Goal: Task Accomplishment & Management: Manage account settings

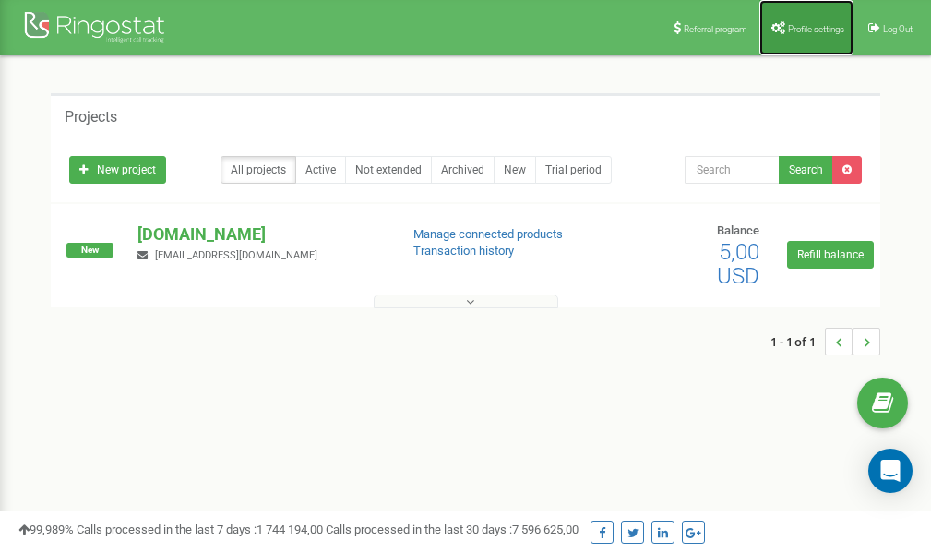
click at [814, 22] on link "Profile settings" at bounding box center [807, 27] width 94 height 55
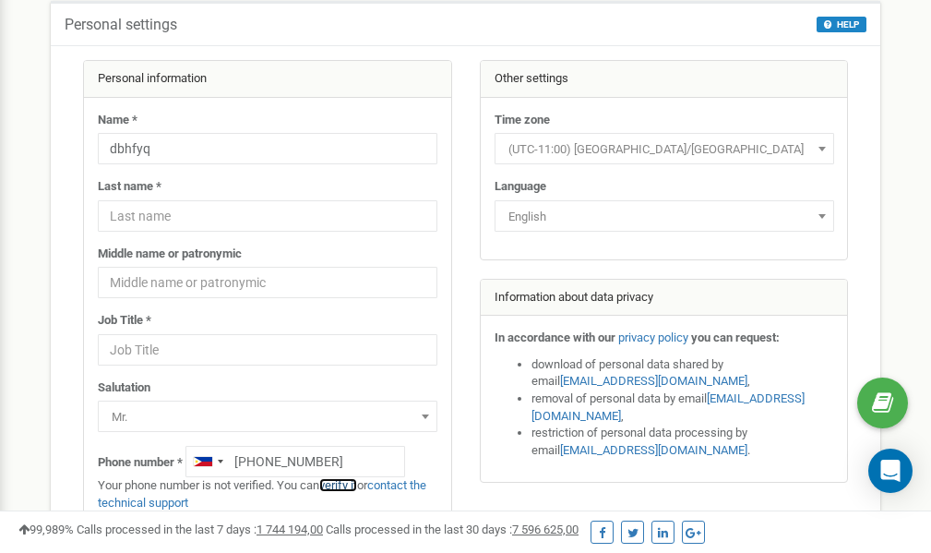
click at [343, 487] on link "verify it" at bounding box center [338, 485] width 38 height 14
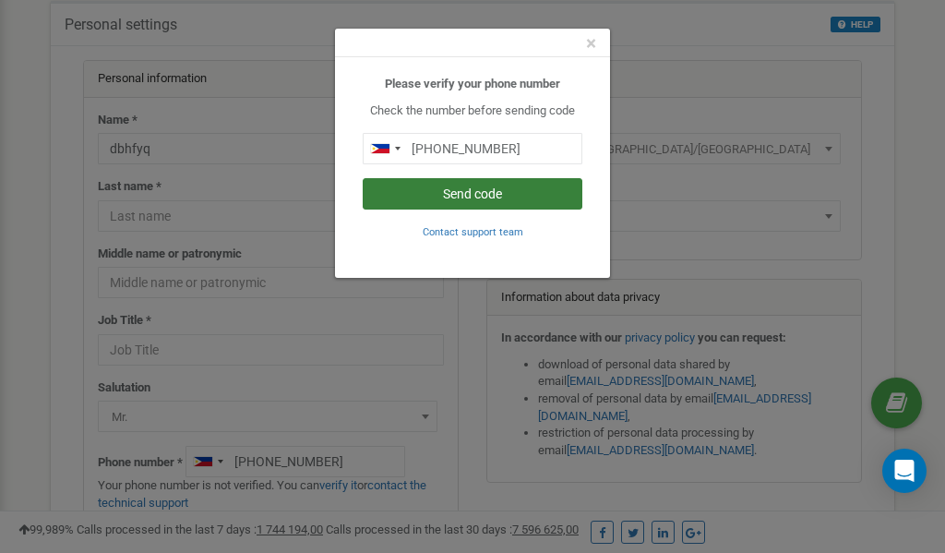
click at [510, 194] on button "Send code" at bounding box center [473, 193] width 220 height 31
